Goal: Find specific page/section: Find specific page/section

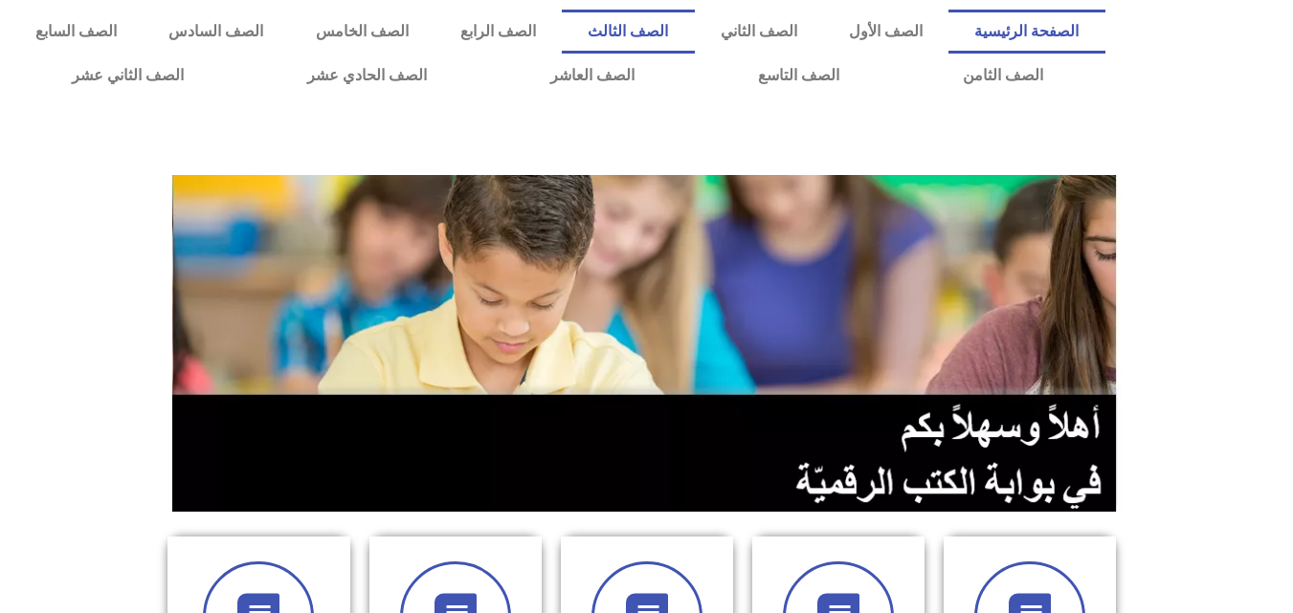
click at [694, 29] on link "الصف الثالث" at bounding box center [628, 32] width 132 height 44
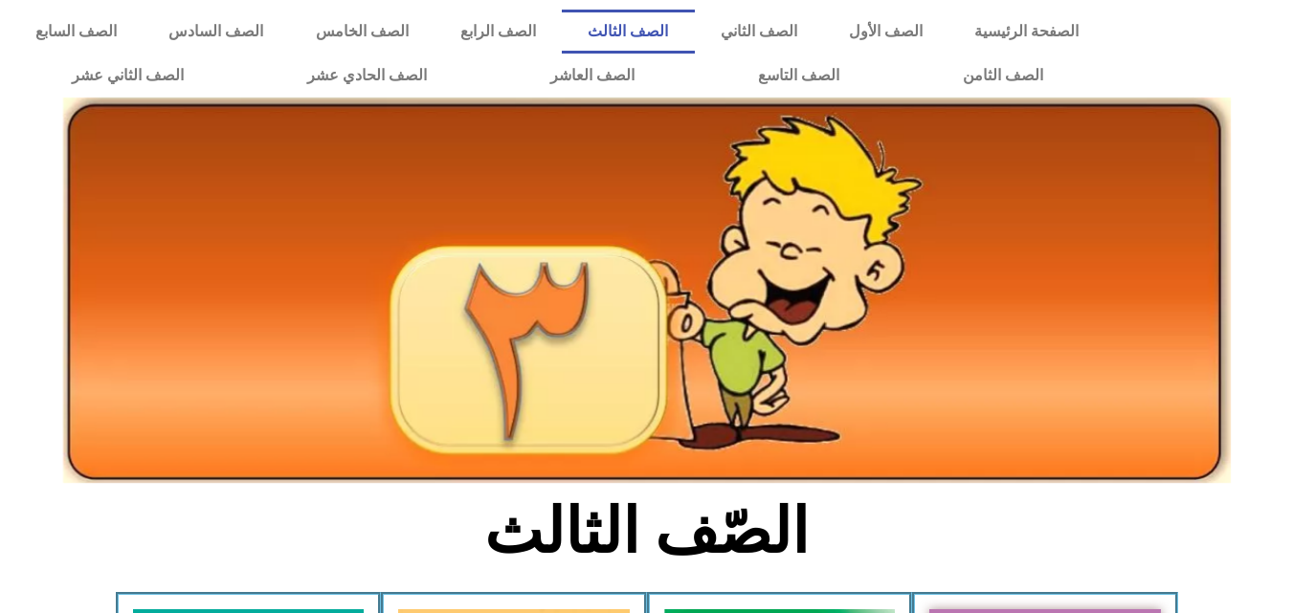
scroll to position [536, 0]
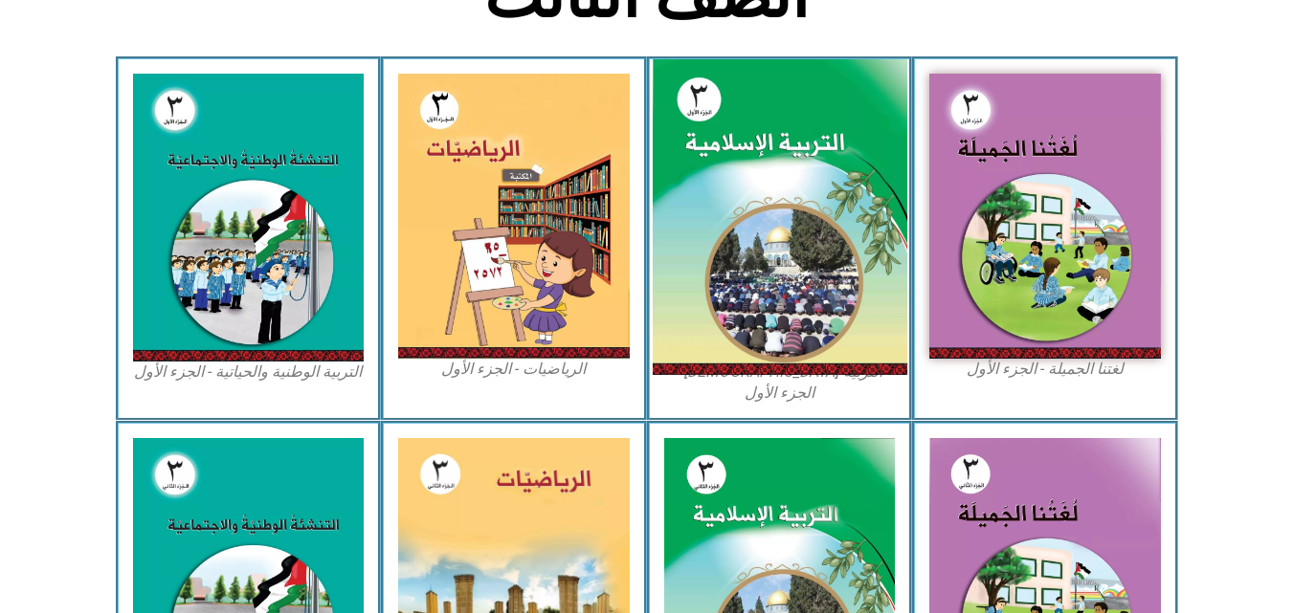
click at [877, 149] on img at bounding box center [779, 217] width 255 height 317
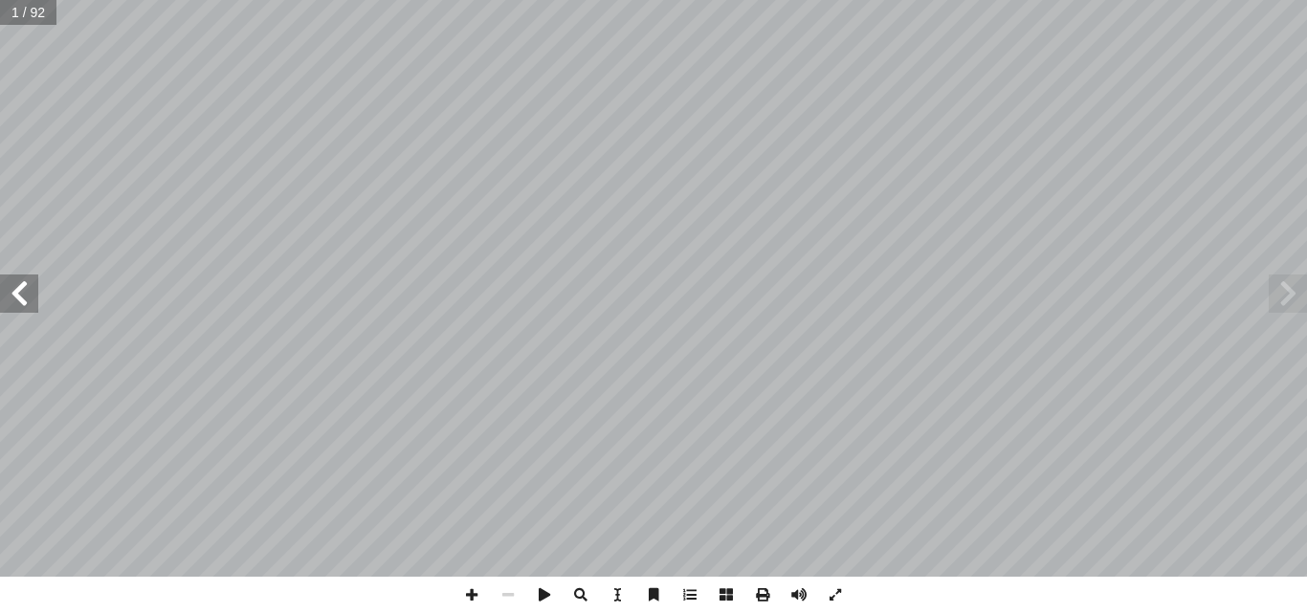
click at [17, 312] on span at bounding box center [19, 294] width 38 height 38
click at [8, 308] on span at bounding box center [19, 294] width 38 height 38
click at [10, 301] on span at bounding box center [19, 294] width 38 height 38
